Goal: Task Accomplishment & Management: Manage account settings

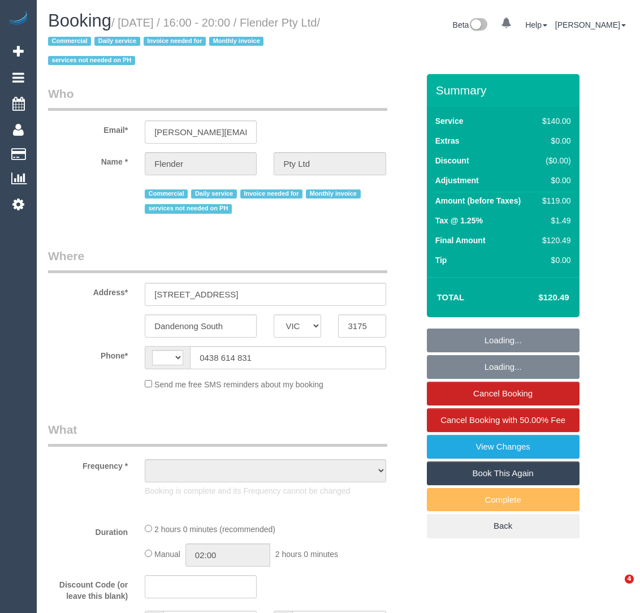
select select "VIC"
select select "string:AU"
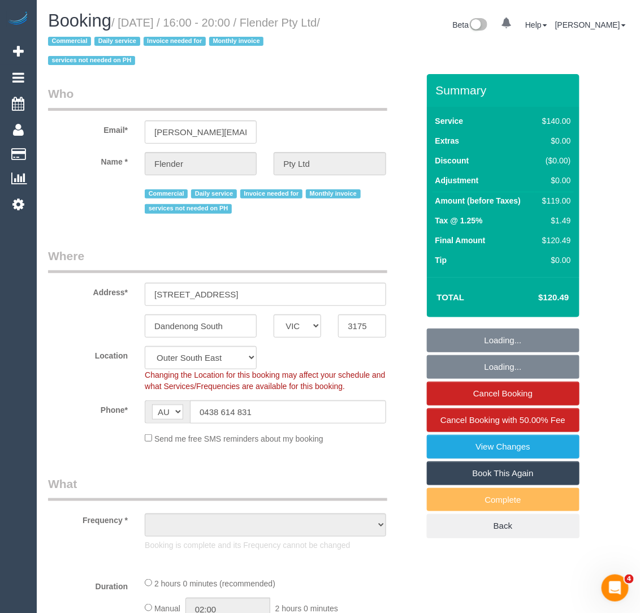
select select "number:28"
select select "number:17"
select select "number:19"
select select "number:25"
select select "number:35"
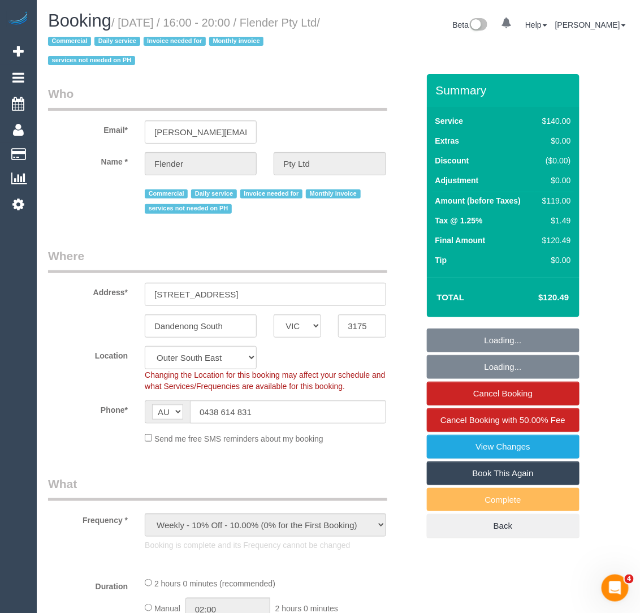
select select "object:1160"
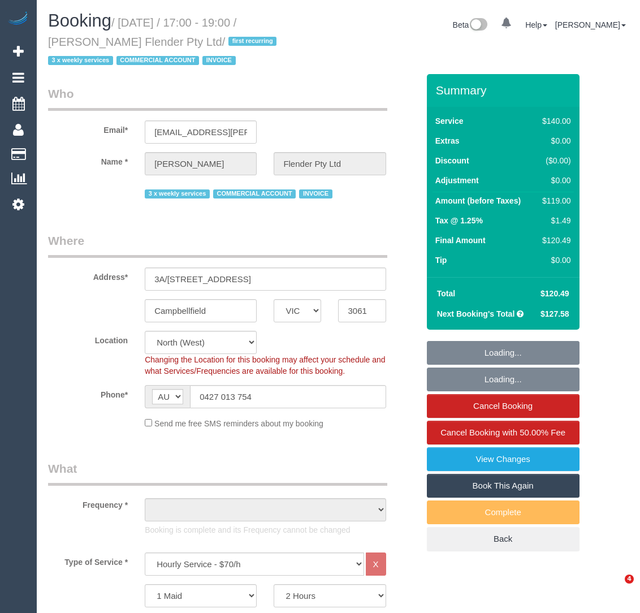
select select "VIC"
select select "object:885"
select select "number:28"
select select "number:17"
select select "number:18"
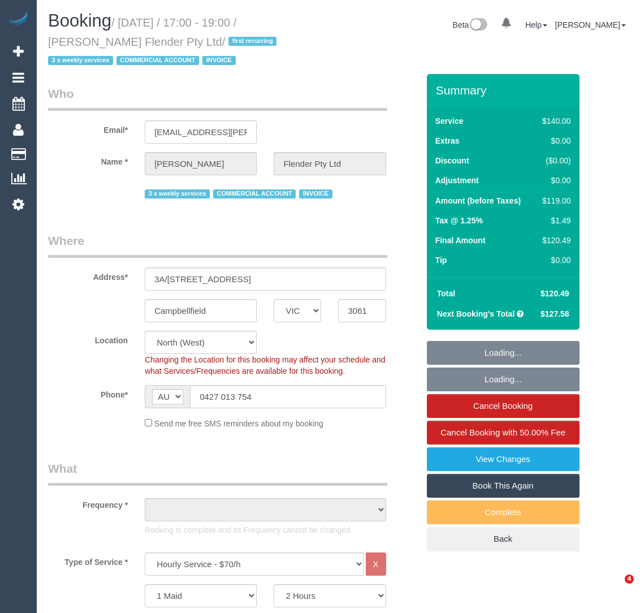
select select "number:25"
select select "number:35"
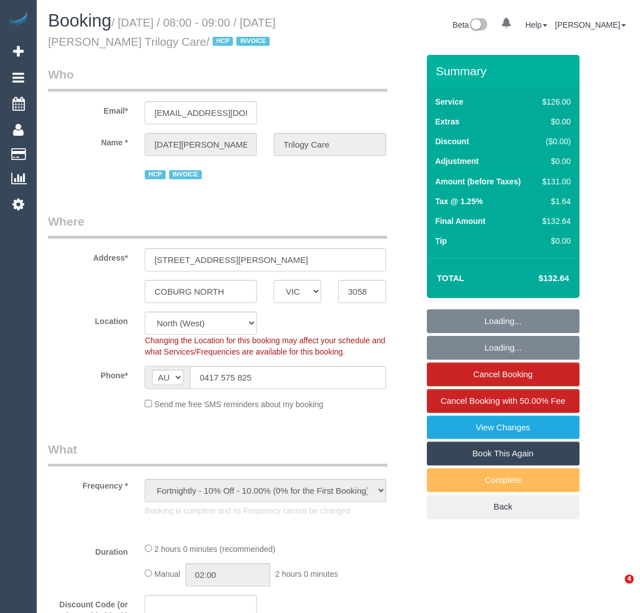
select select "VIC"
select select "number:29"
select select "number:14"
select select "number:19"
select select "number:25"
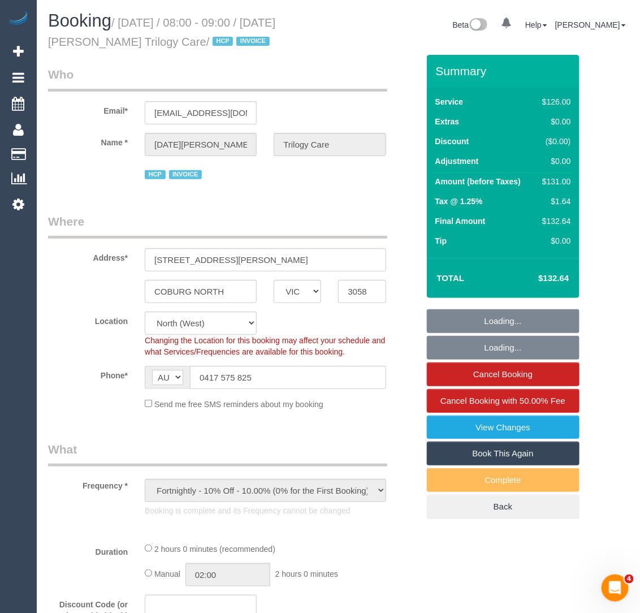
select select "120"
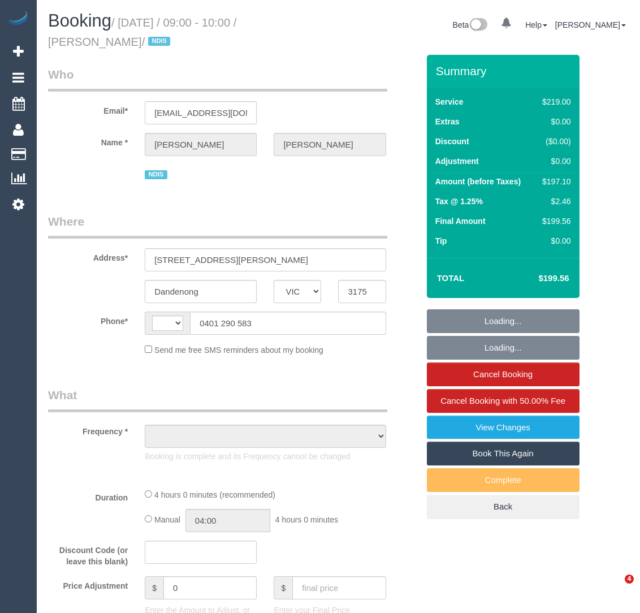
select select "VIC"
select select "string:AU"
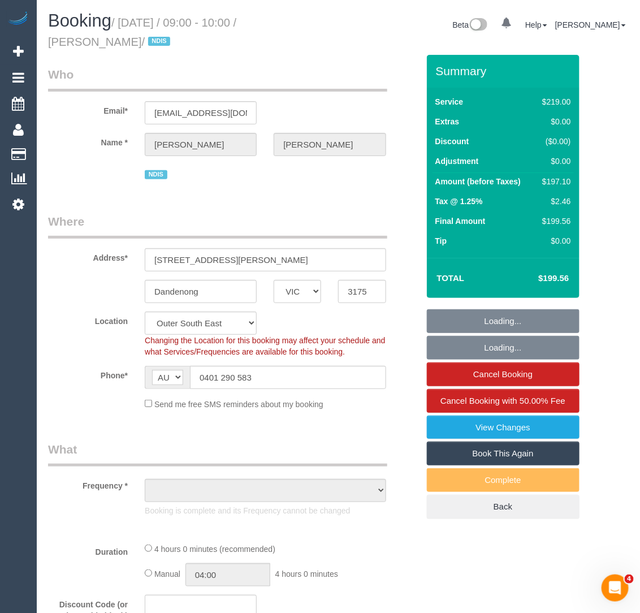
select select "object:553"
select select "number:28"
select select "number:14"
select select "number:19"
select select "number:22"
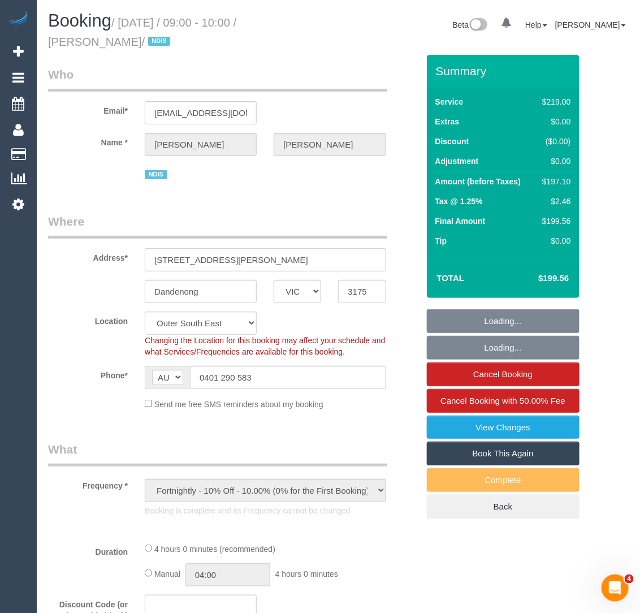
select select "number:34"
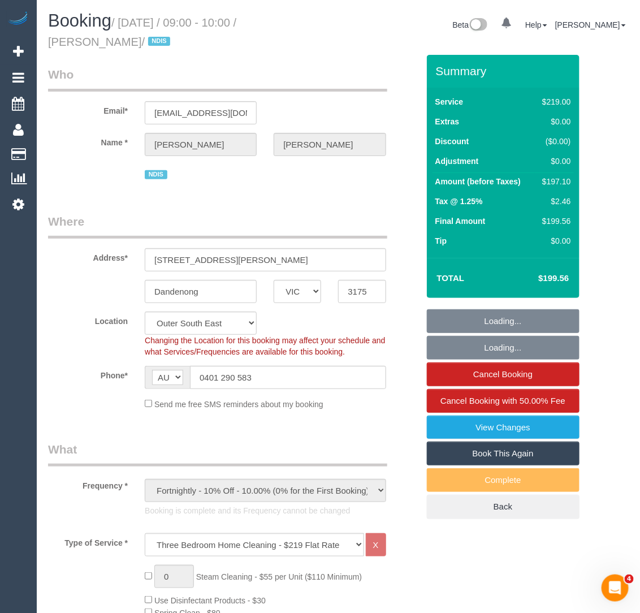
select select "object:1097"
